Goal: Browse casually

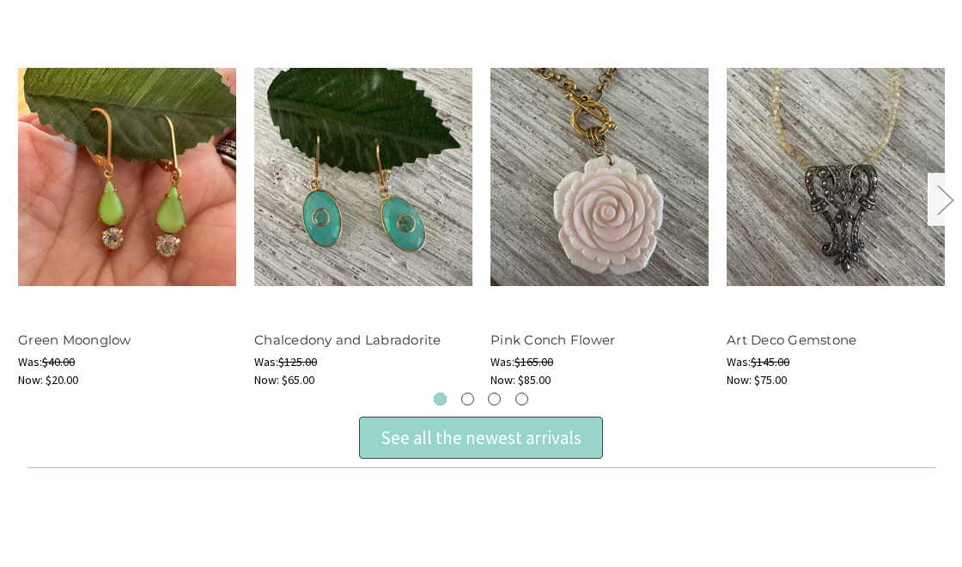
scroll to position [661, 0]
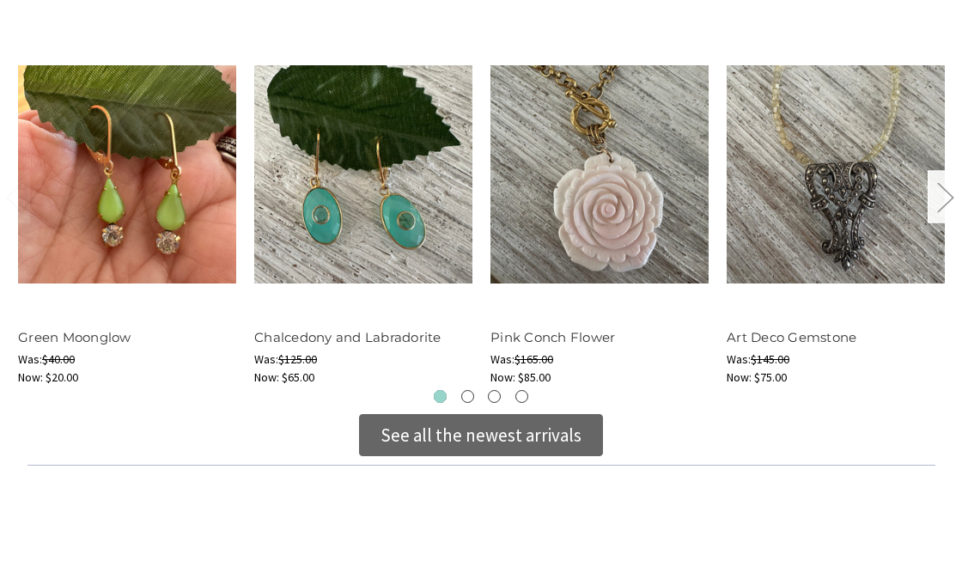
click at [490, 428] on div "See all the newest arrivals" at bounding box center [480, 435] width 201 height 27
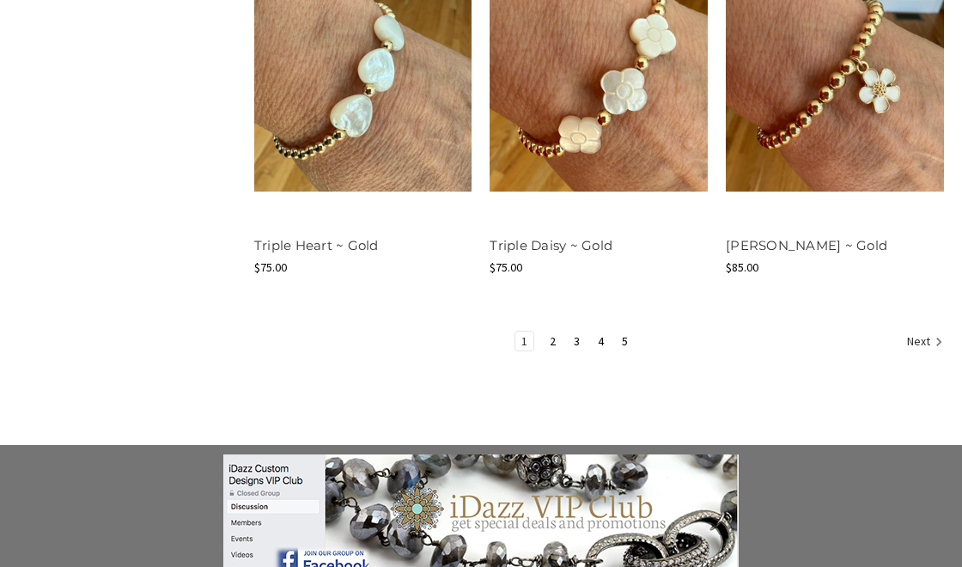
scroll to position [2229, 0]
click at [915, 336] on link "Next" at bounding box center [922, 342] width 42 height 22
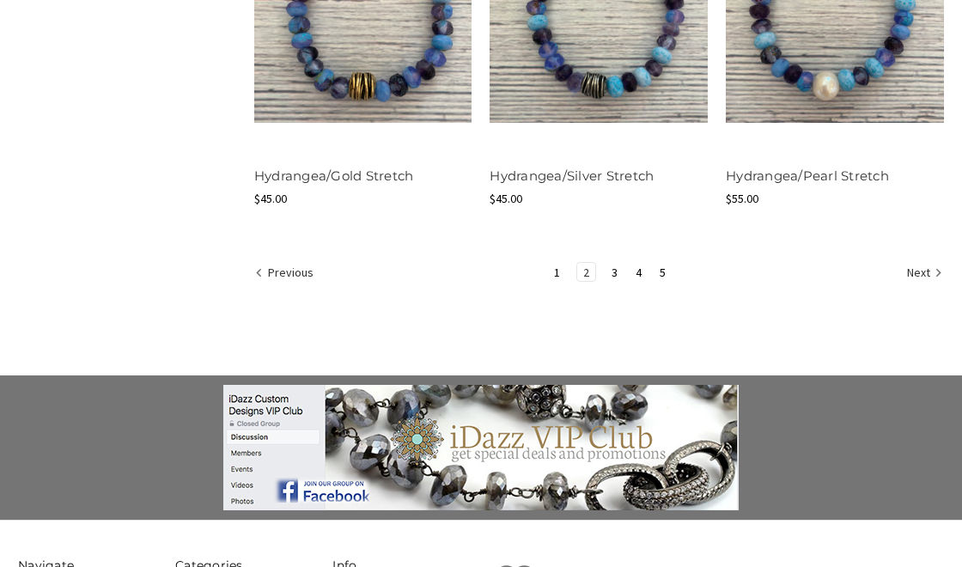
scroll to position [2280, 0]
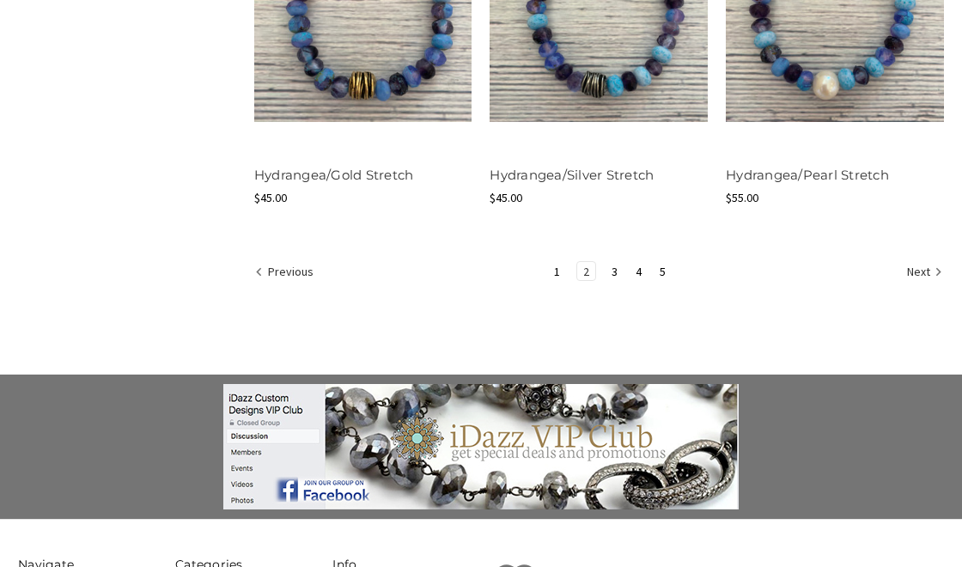
drag, startPoint x: 732, startPoint y: 265, endPoint x: 719, endPoint y: 265, distance: 12.9
click at [732, 270] on ul "Previous 1 2 3 4 5 Next" at bounding box center [599, 273] width 690 height 24
click at [920, 271] on link "Next" at bounding box center [922, 273] width 42 height 22
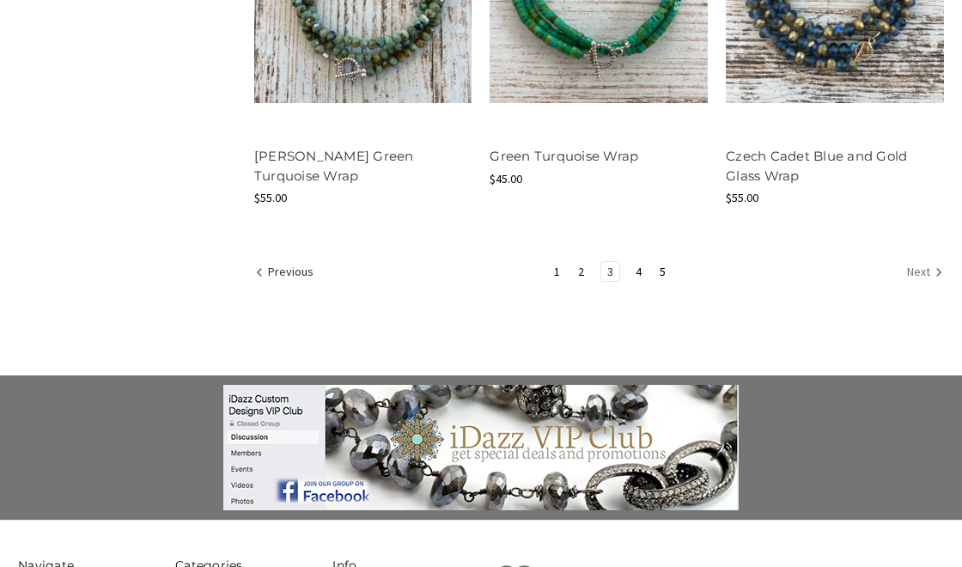
scroll to position [2297, 0]
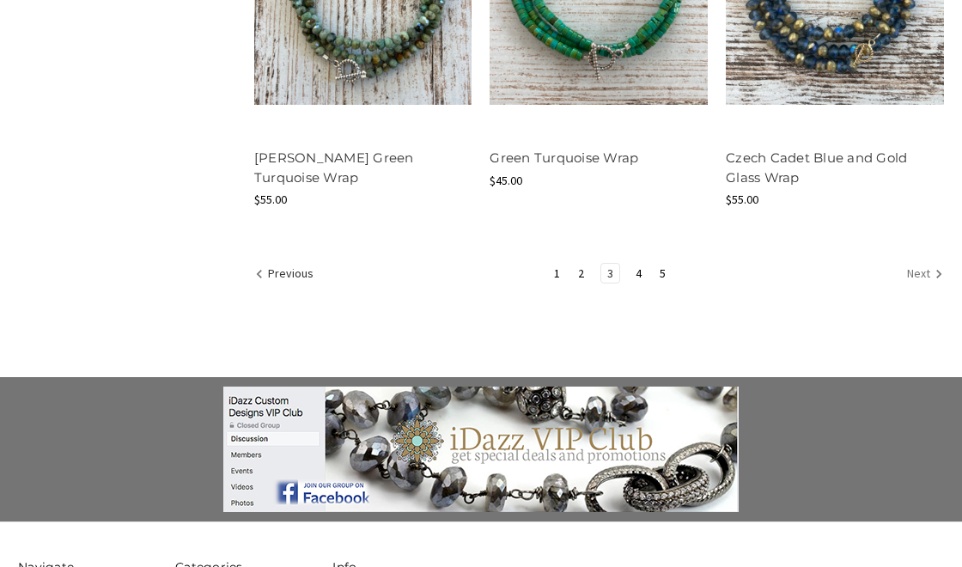
click at [915, 270] on link "Next" at bounding box center [922, 275] width 42 height 22
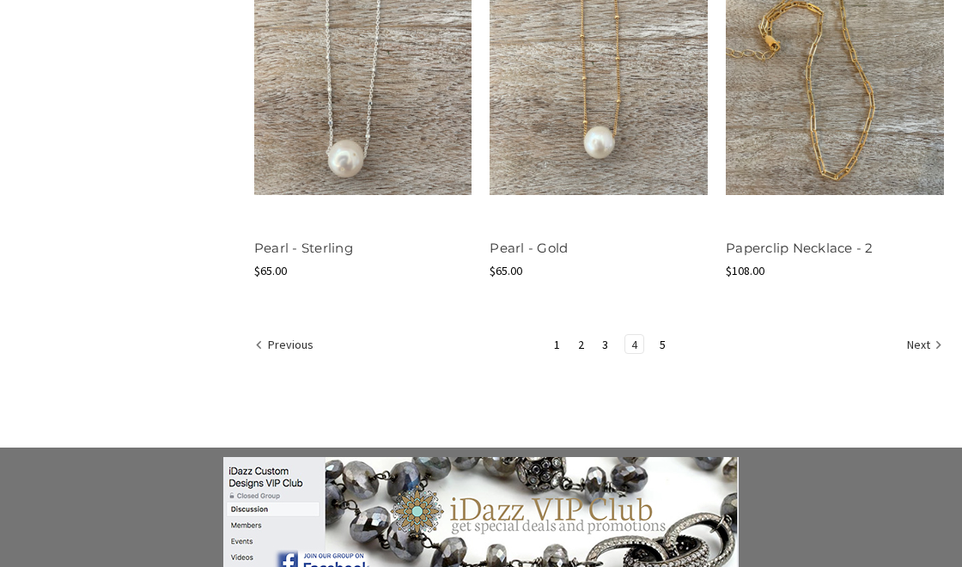
scroll to position [2247, 0]
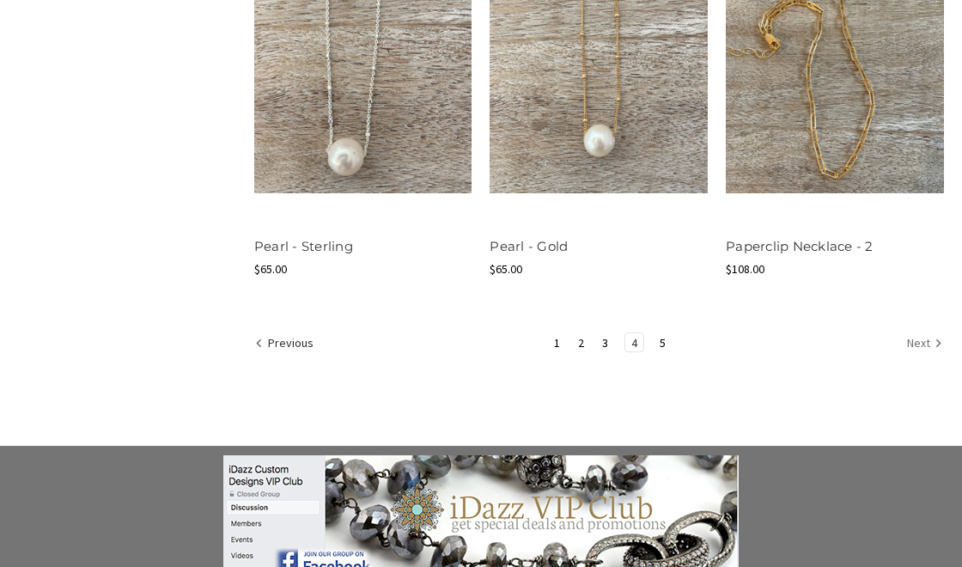
click at [917, 338] on link "Next" at bounding box center [922, 344] width 42 height 22
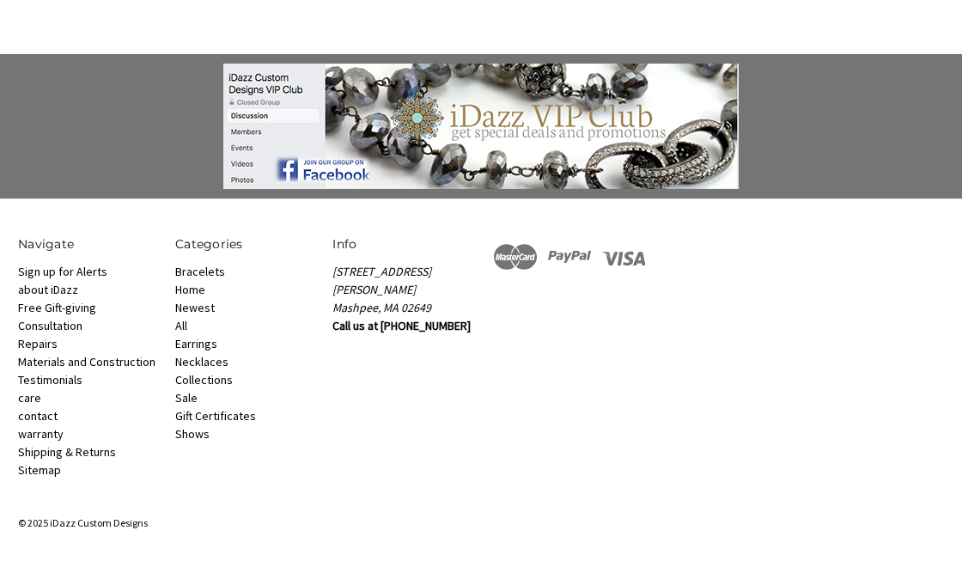
scroll to position [1871, 0]
